Goal: Task Accomplishment & Management: Manage account settings

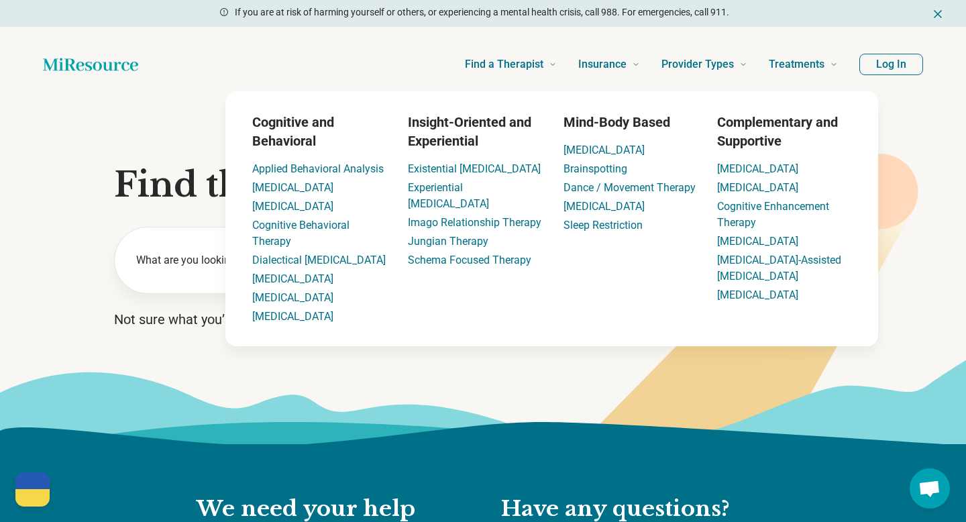
click at [890, 62] on button "Log In" at bounding box center [891, 64] width 64 height 21
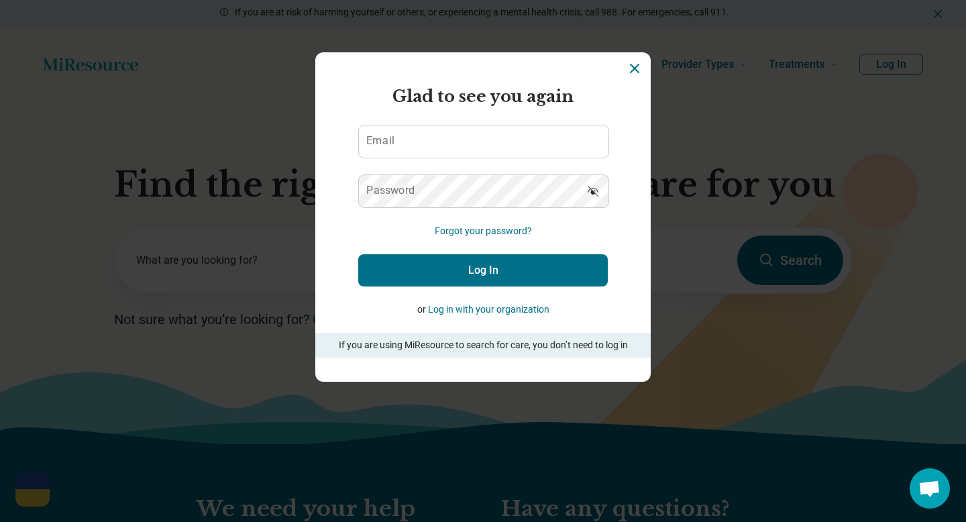
type input "**********"
click at [533, 260] on button "Log In" at bounding box center [482, 270] width 249 height 32
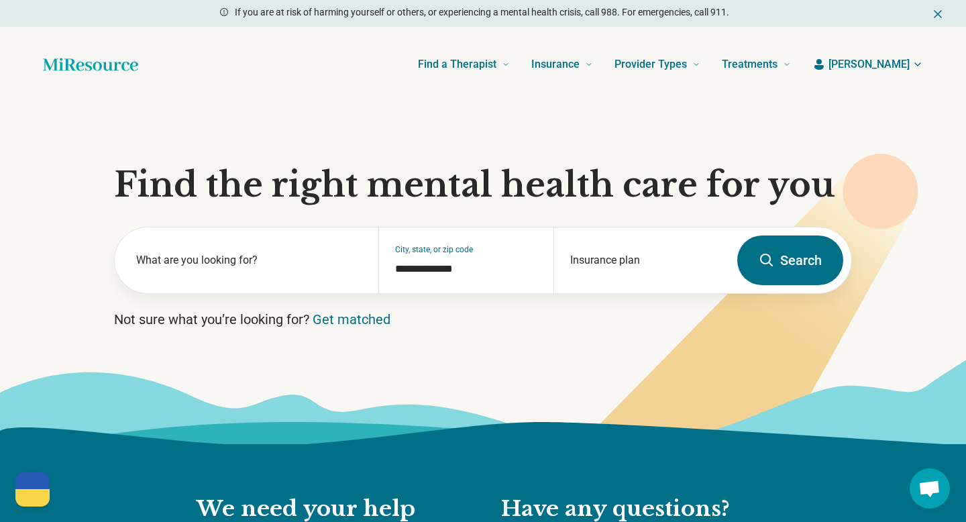
click at [888, 63] on span "[PERSON_NAME]" at bounding box center [868, 64] width 81 height 16
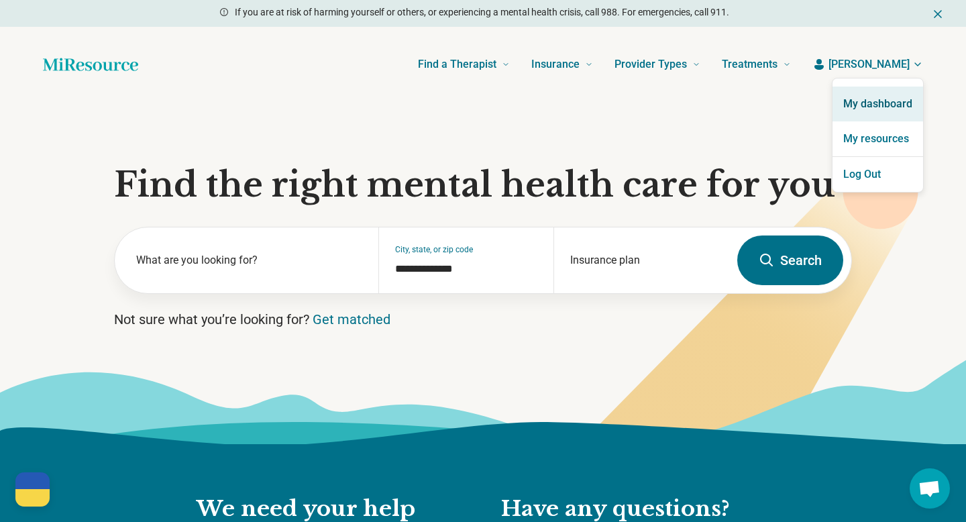
click at [881, 96] on link "My dashboard" at bounding box center [877, 104] width 91 height 35
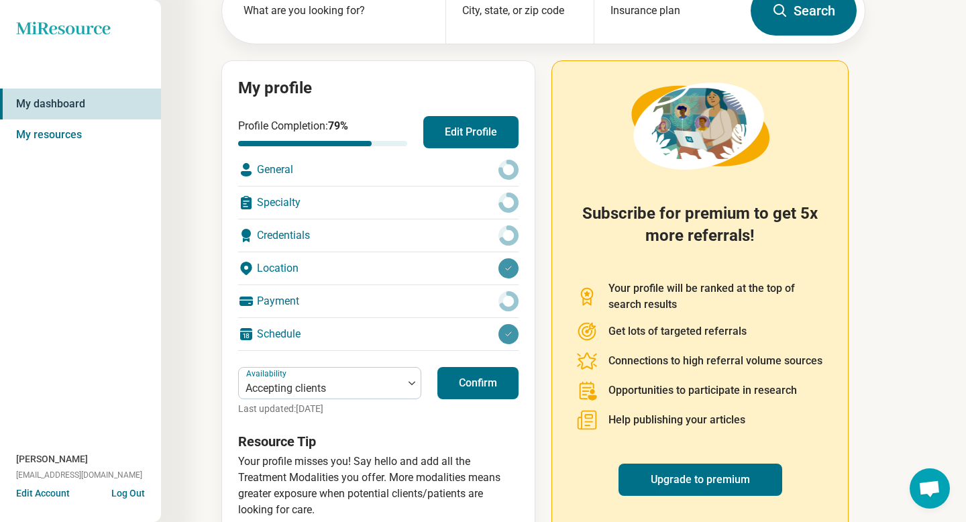
scroll to position [127, 0]
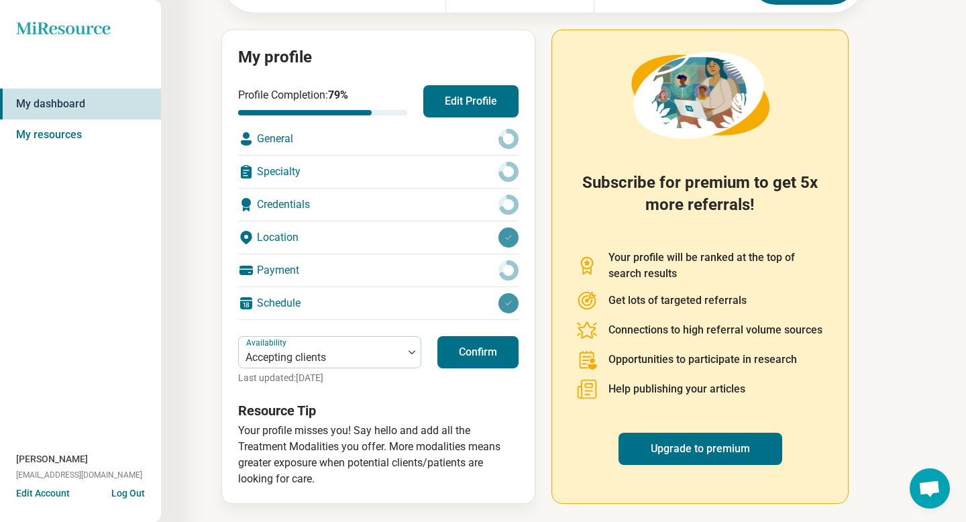
click at [41, 492] on button "Edit Account" at bounding box center [43, 493] width 54 height 14
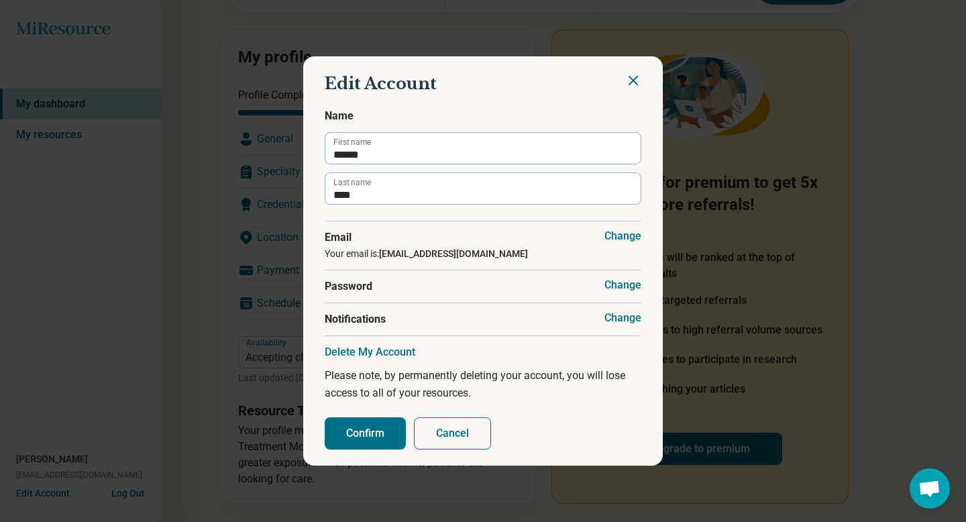
click at [457, 424] on button "Cancel" at bounding box center [452, 433] width 77 height 32
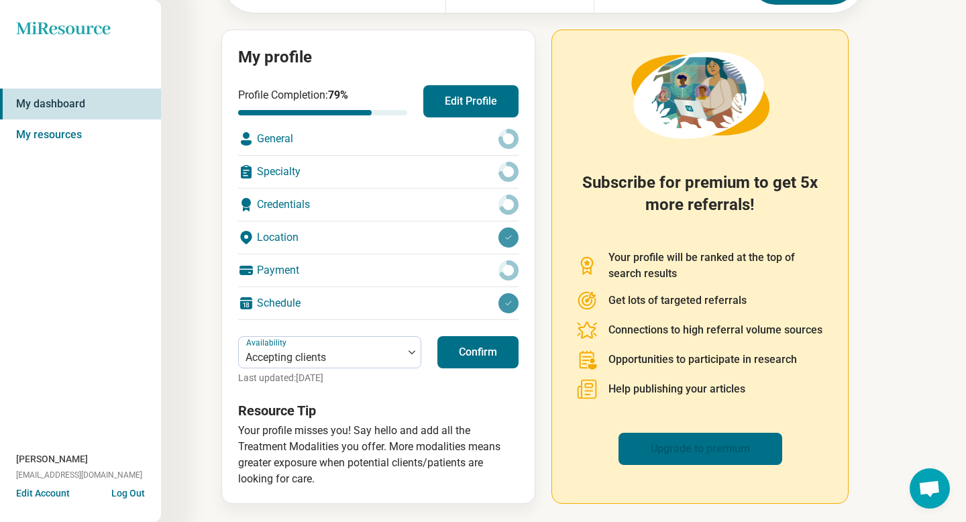
click at [659, 440] on link "Upgrade to premium" at bounding box center [700, 449] width 164 height 32
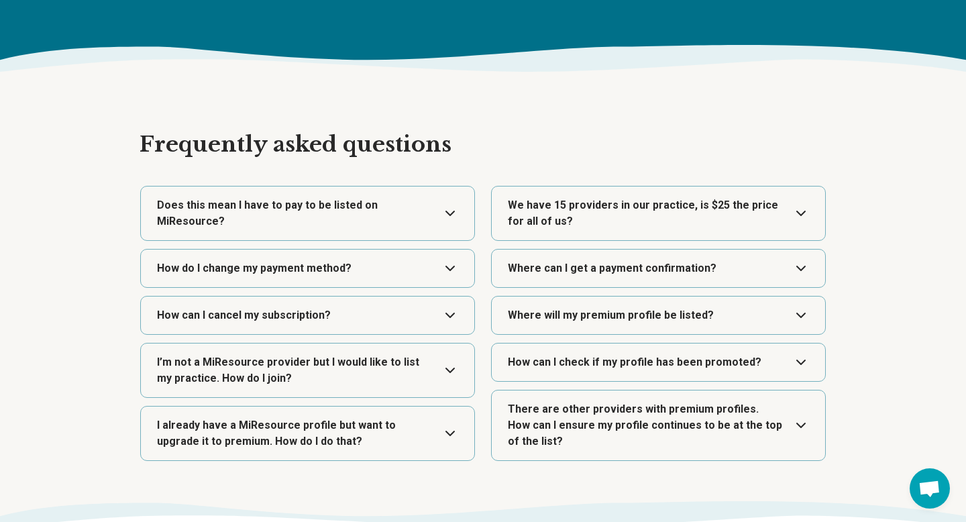
scroll to position [2250, 0]
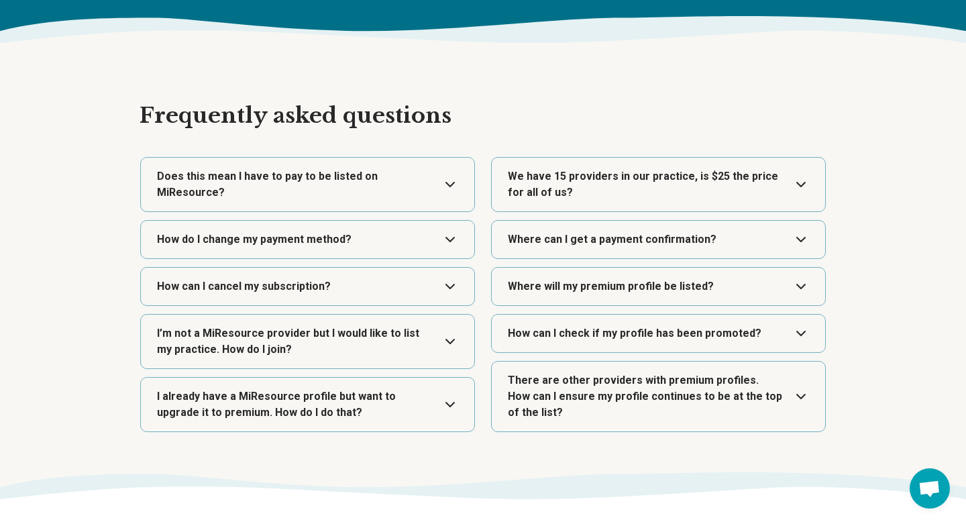
click at [454, 290] on button "Expand" at bounding box center [307, 287] width 323 height 38
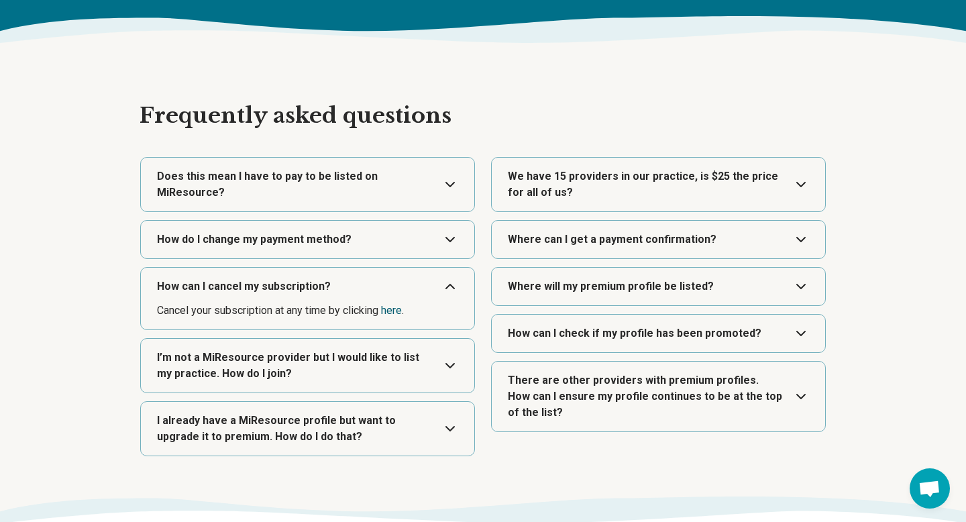
click at [396, 308] on link "here" at bounding box center [391, 310] width 21 height 13
